Goal: Information Seeking & Learning: Learn about a topic

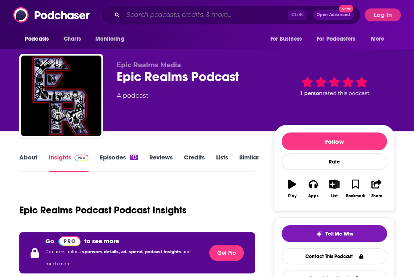
click at [183, 11] on input "Search podcasts, credits, & more..." at bounding box center [205, 14] width 164 height 13
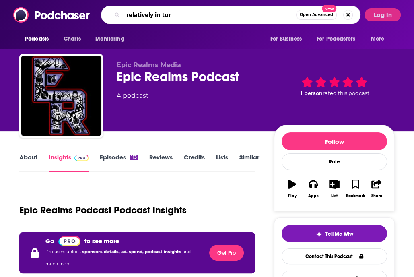
type input "relatively in turn"
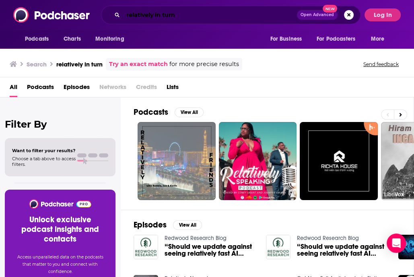
click at [247, 14] on input "relatively in turn" at bounding box center [210, 14] width 174 height 13
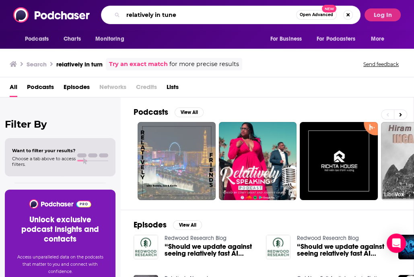
type input "relatively in tune"
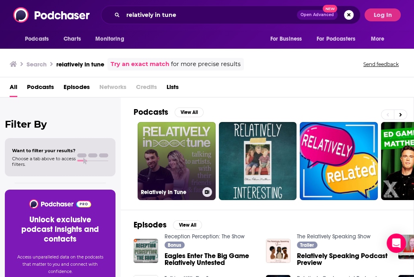
click at [187, 136] on link "Relatively In Tune" at bounding box center [177, 161] width 78 height 78
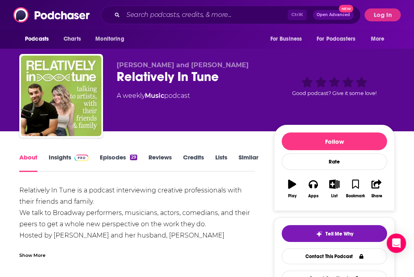
click at [54, 156] on link "Insights" at bounding box center [69, 162] width 40 height 19
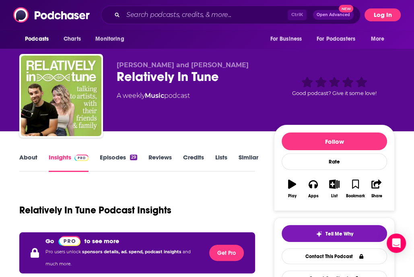
click at [382, 14] on button "Log In" at bounding box center [382, 14] width 36 height 13
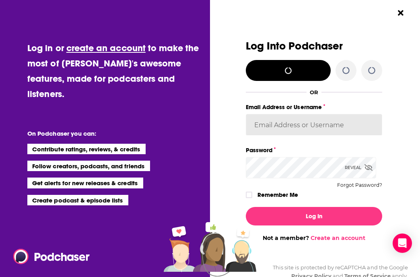
type input "[EMAIL_ADDRESS][DOMAIN_NAME]"
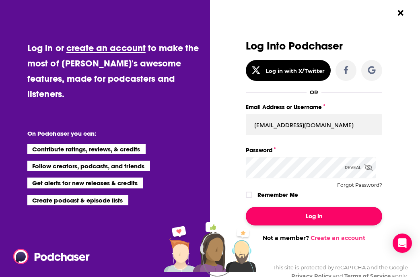
click at [325, 218] on button "Log In" at bounding box center [314, 216] width 136 height 19
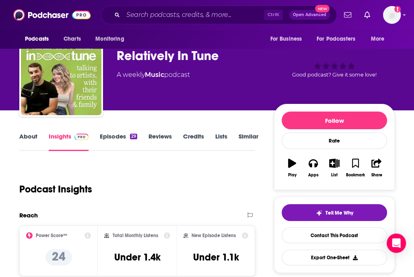
scroll to position [40, 0]
